Goal: Find specific page/section: Find specific page/section

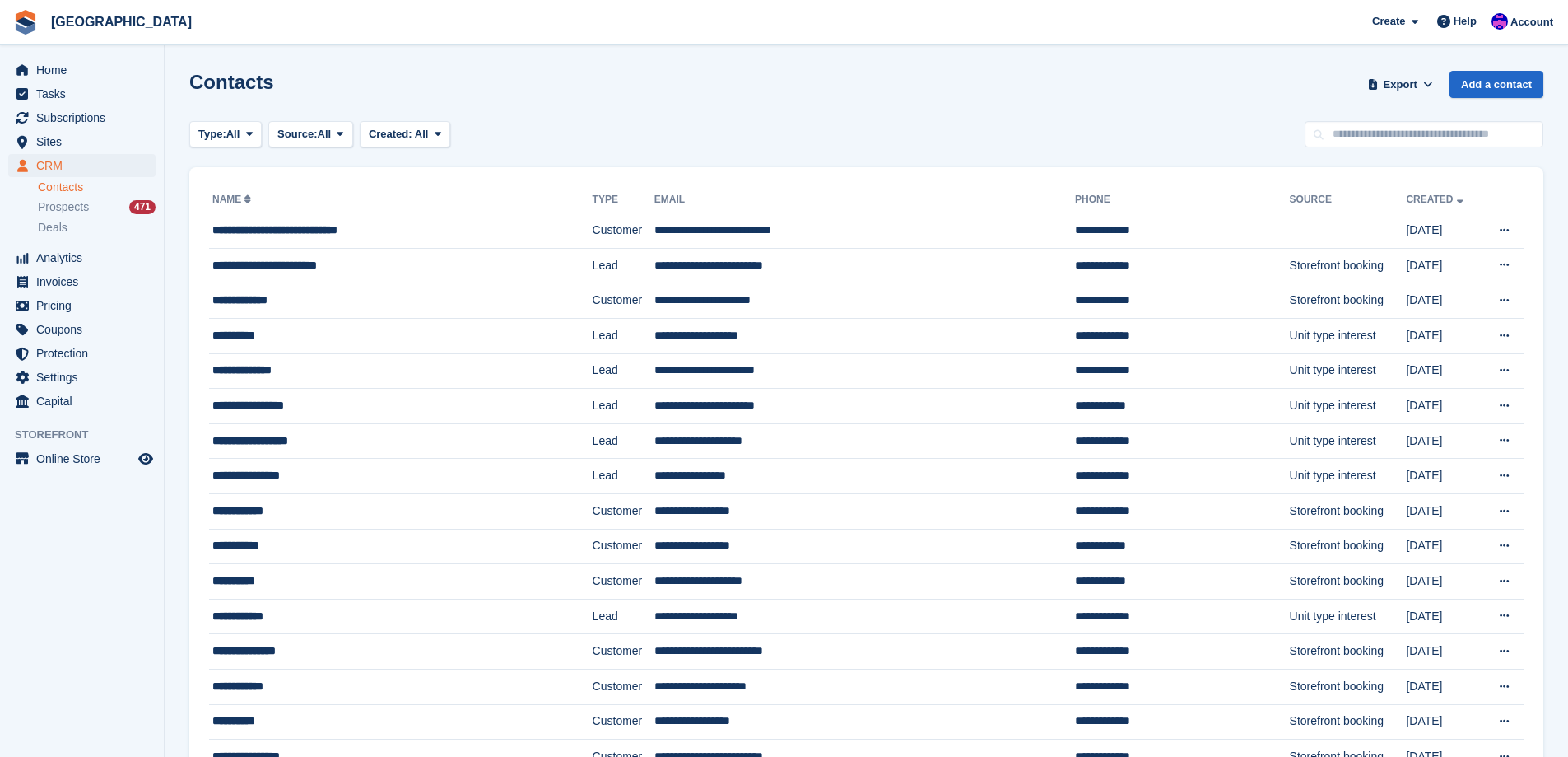
click at [1411, 141] on input "text" at bounding box center [1424, 135] width 238 height 27
type input "***"
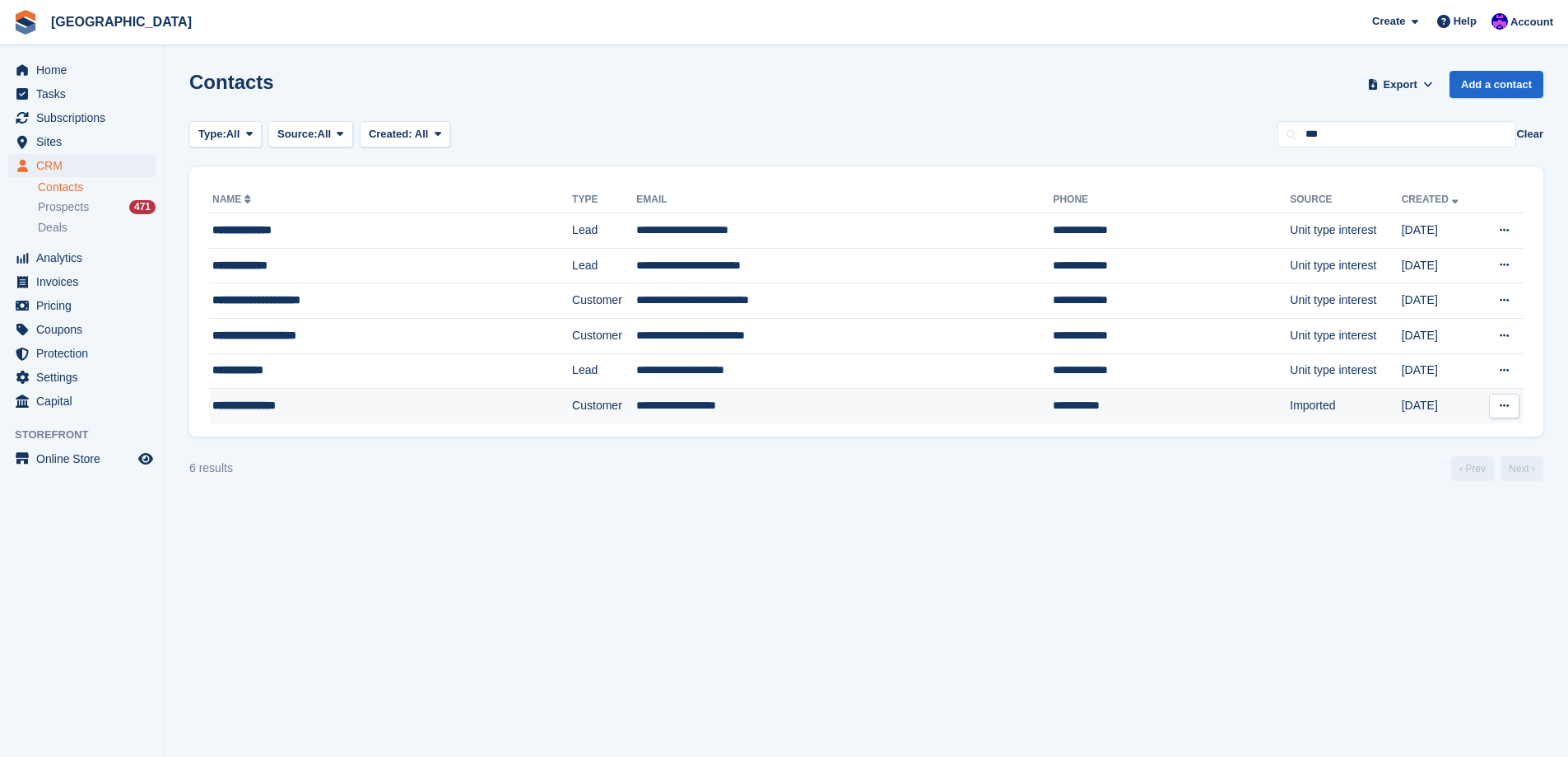
click at [866, 404] on td "**********" at bounding box center [844, 406] width 416 height 35
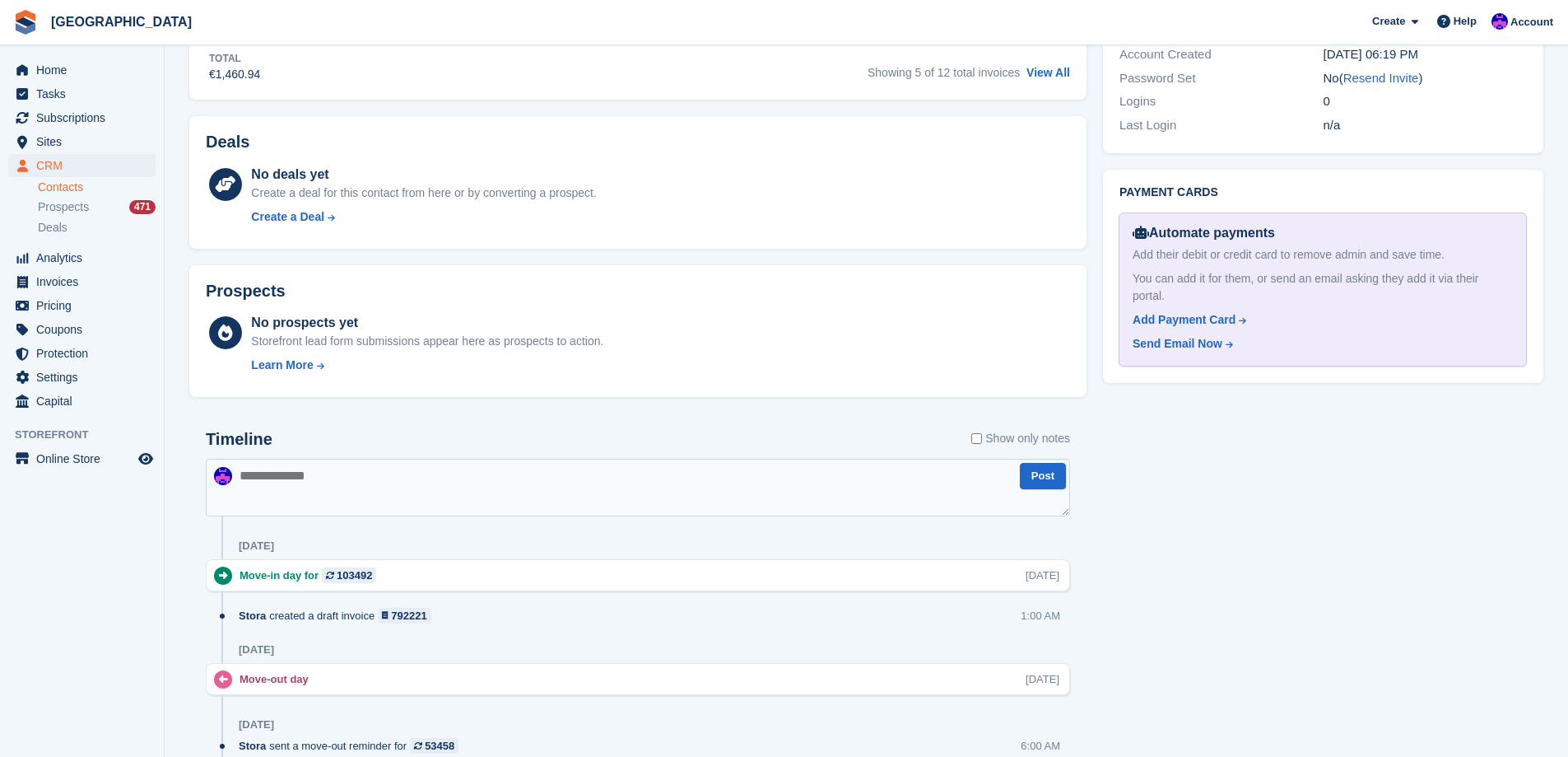
scroll to position [988, 0]
